Goal: Information Seeking & Learning: Learn about a topic

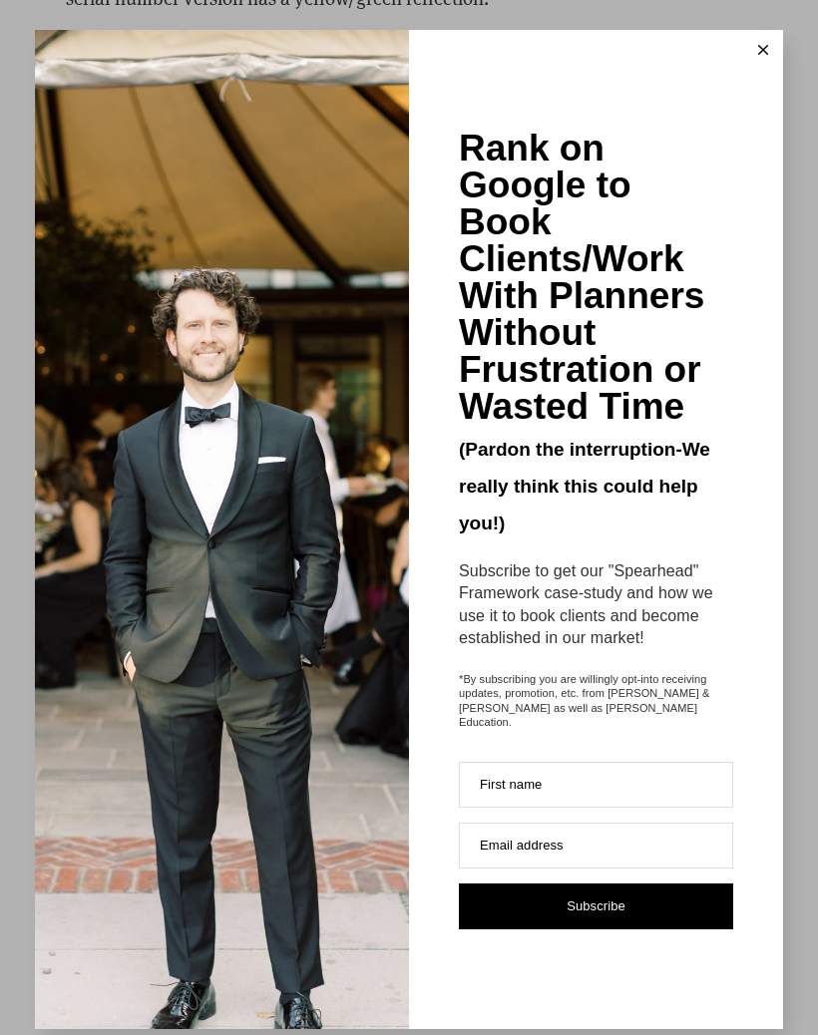
scroll to position [4427, 0]
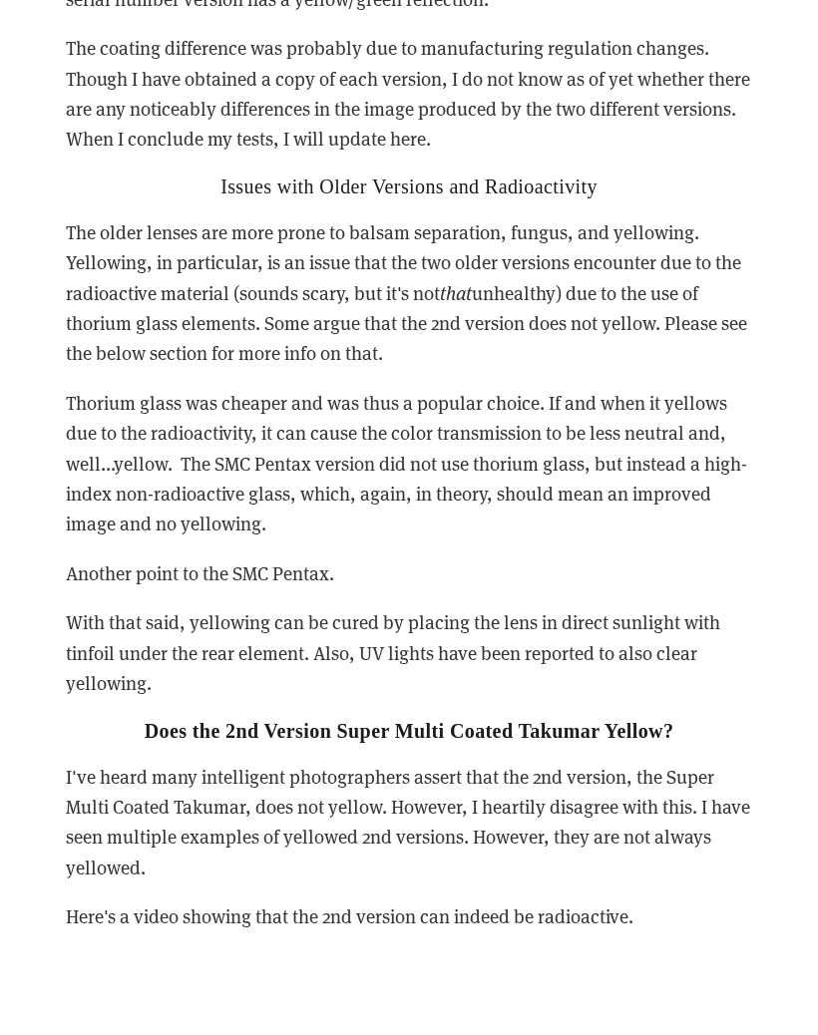
click at [760, 63] on div "It is rumored that each version featured an updated coating that provided bette…" at bounding box center [409, 266] width 721 height 1365
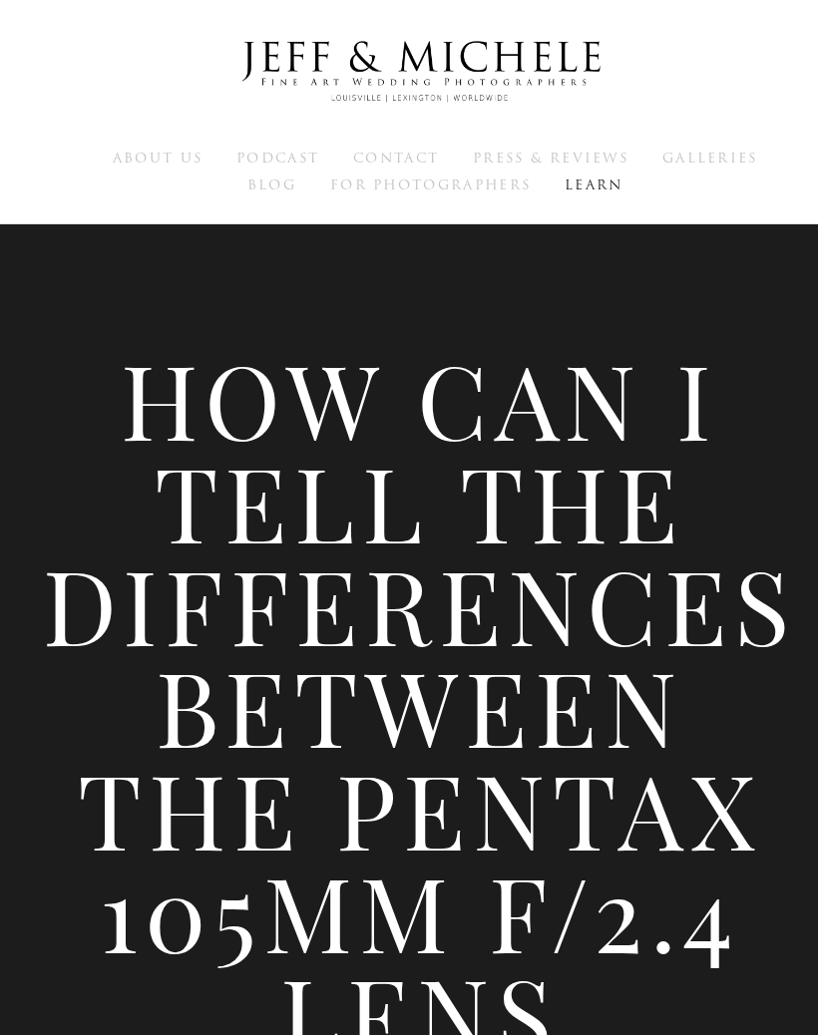
scroll to position [0, 0]
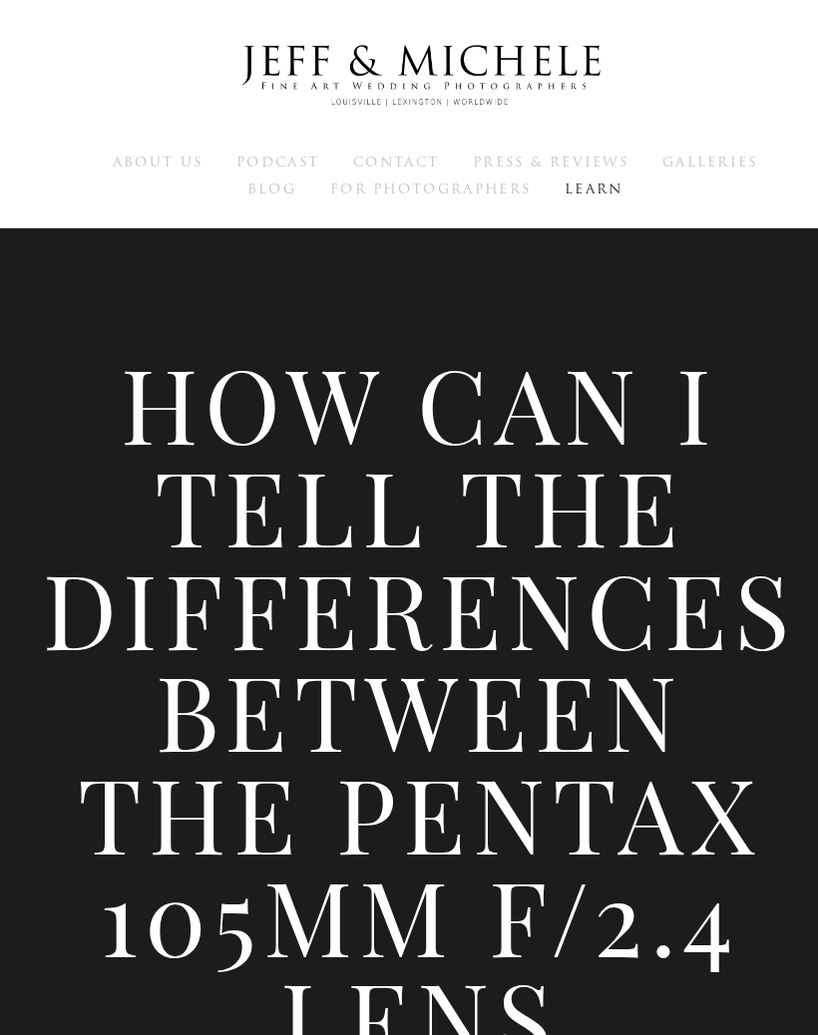
click at [586, 183] on span "Learn" at bounding box center [578, 183] width 57 height 19
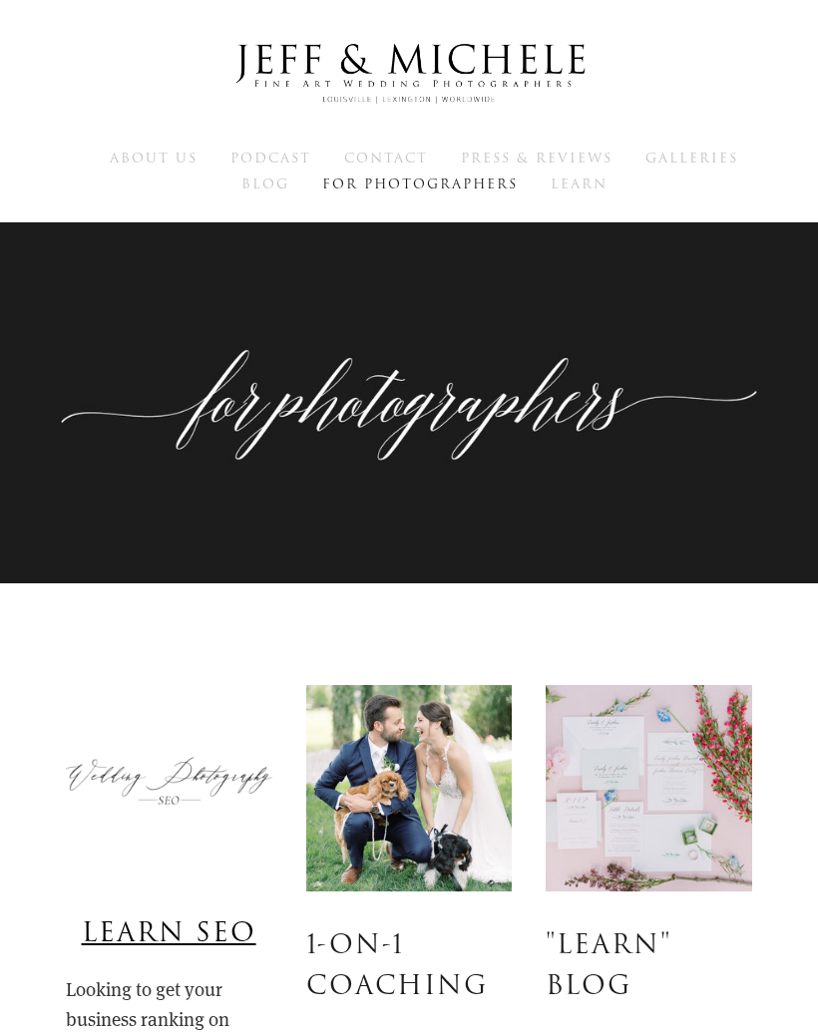
click at [582, 181] on span "Learn" at bounding box center [578, 183] width 57 height 19
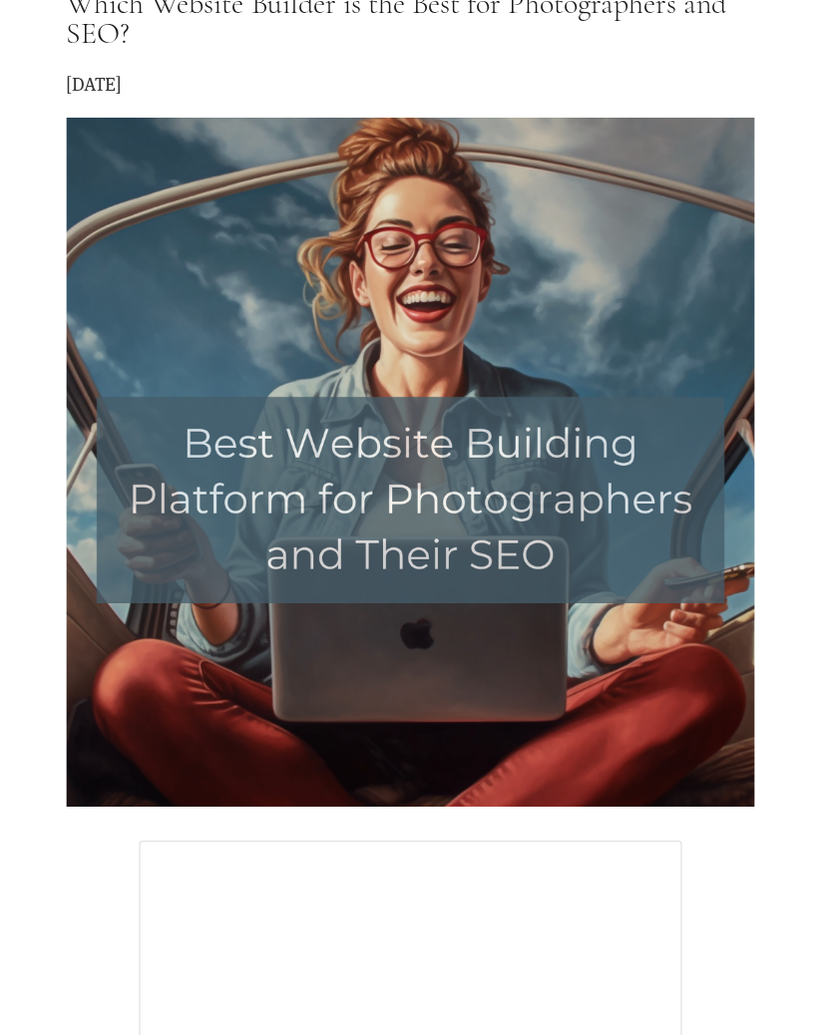
scroll to position [6841, 0]
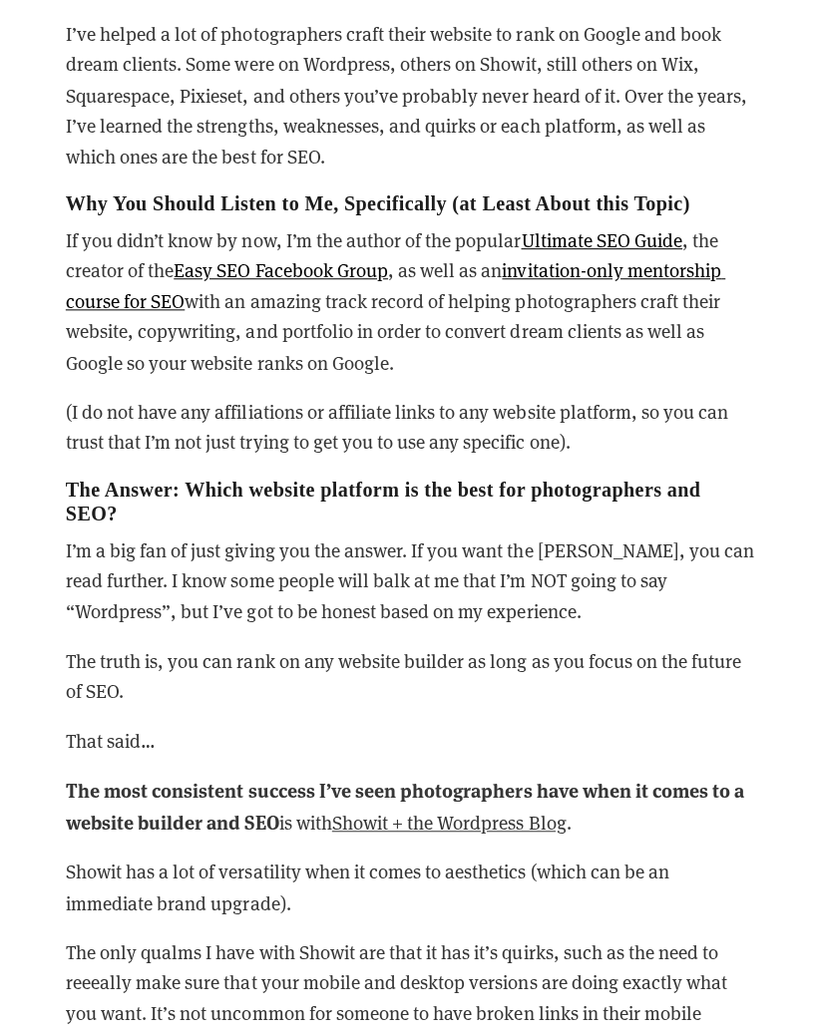
scroll to position [8684, 0]
